Goal: Check status: Check status

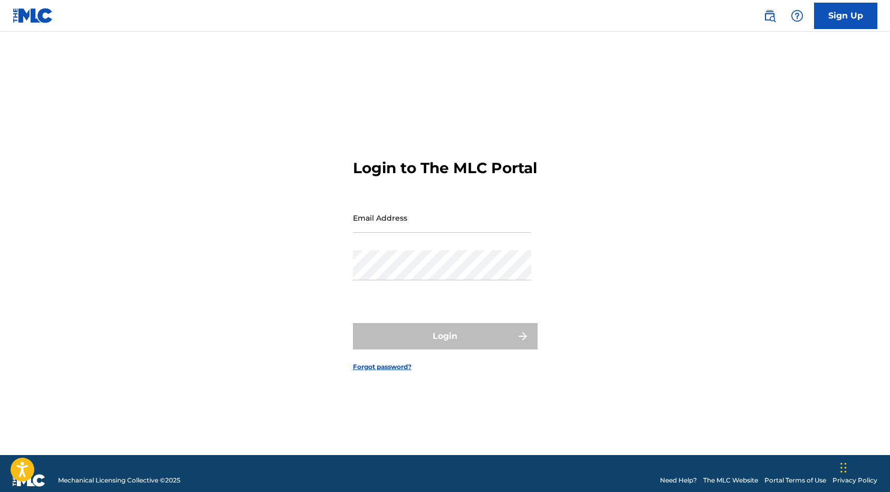
click at [399, 227] on input "Email Address" at bounding box center [442, 218] width 178 height 30
type input "[EMAIL_ADDRESS][DOMAIN_NAME]"
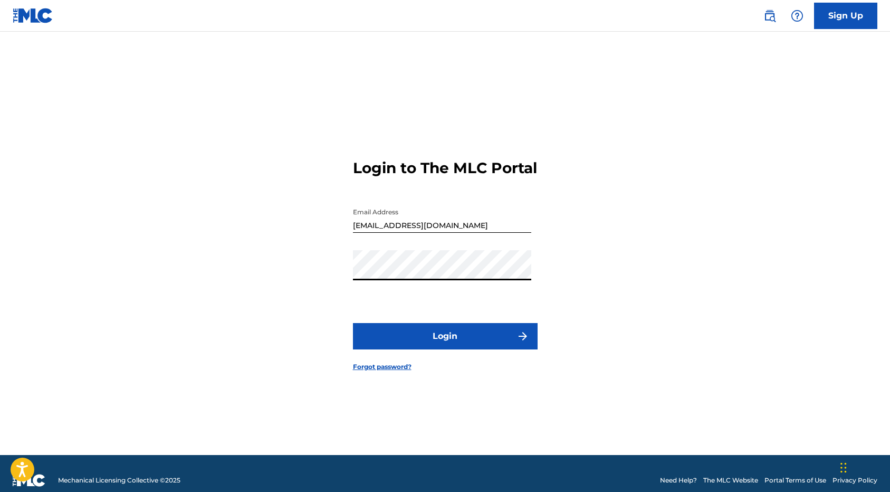
click at [440, 344] on button "Login" at bounding box center [445, 336] width 185 height 26
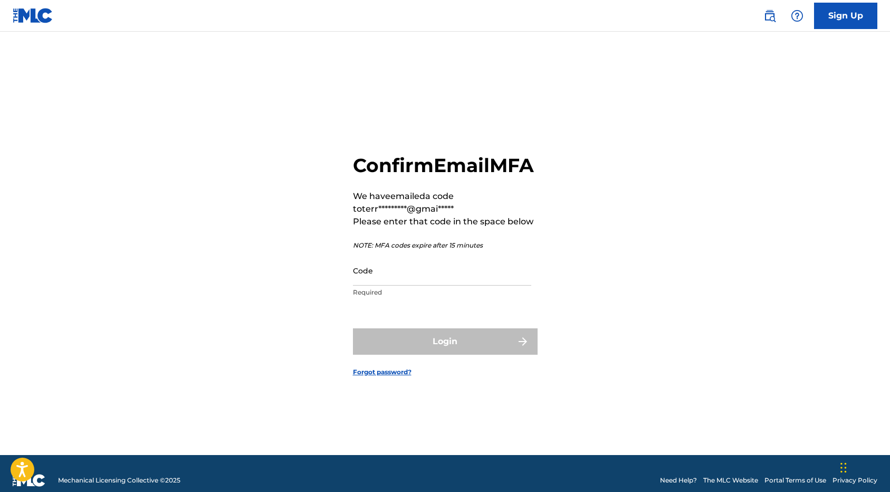
click at [383, 274] on input "Code" at bounding box center [442, 270] width 178 height 30
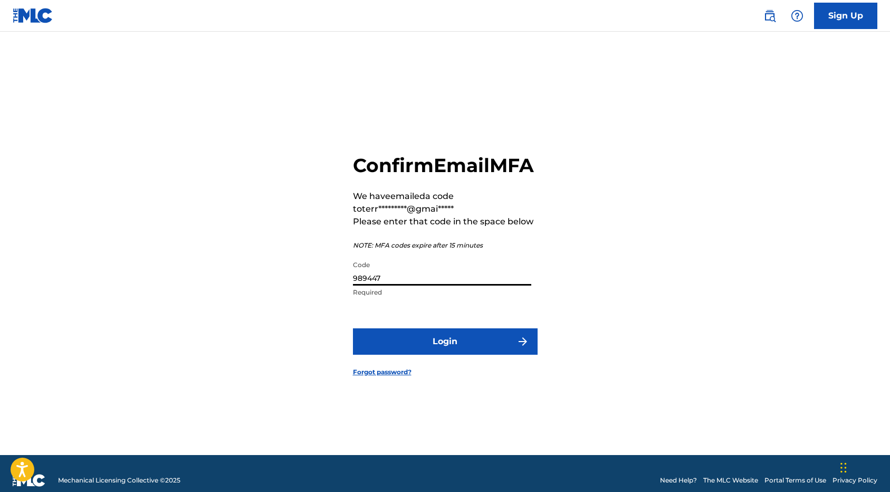
type input "989447"
click at [440, 354] on button "Login" at bounding box center [445, 341] width 185 height 26
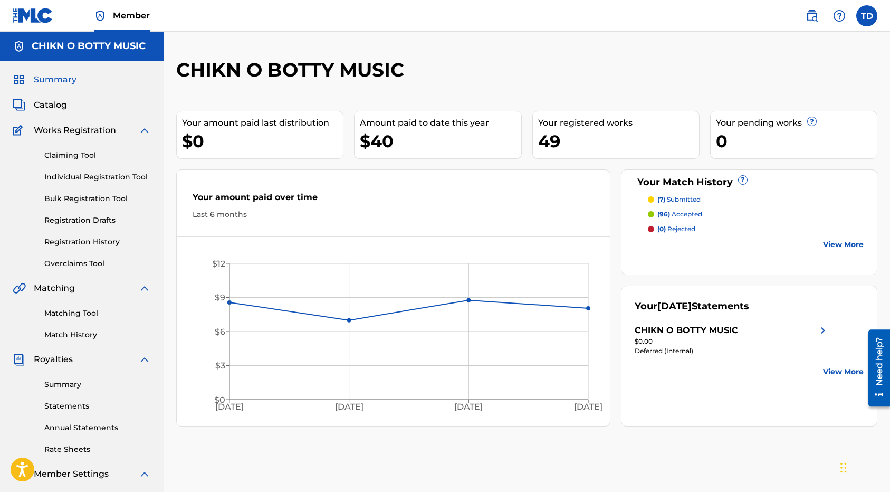
click at [74, 334] on link "Match History" at bounding box center [97, 334] width 107 height 11
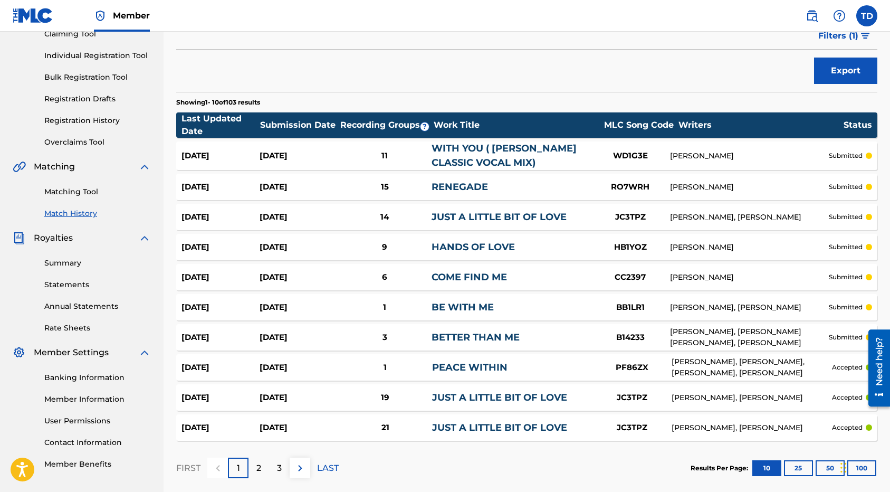
scroll to position [126, 0]
